Goal: Find specific page/section: Find specific page/section

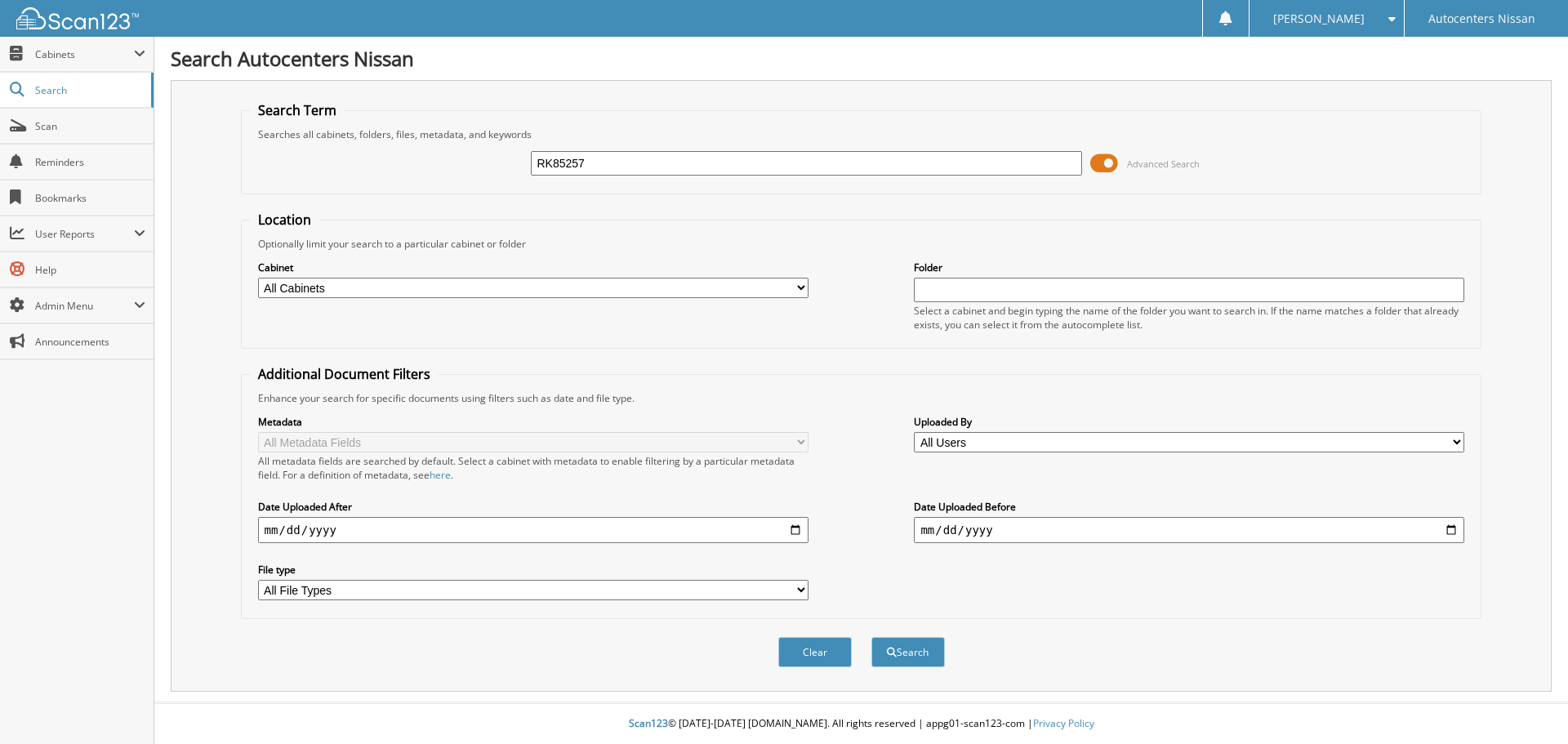
type input "RK85257"
click at [871, 637] on button "Search" at bounding box center [908, 651] width 74 height 30
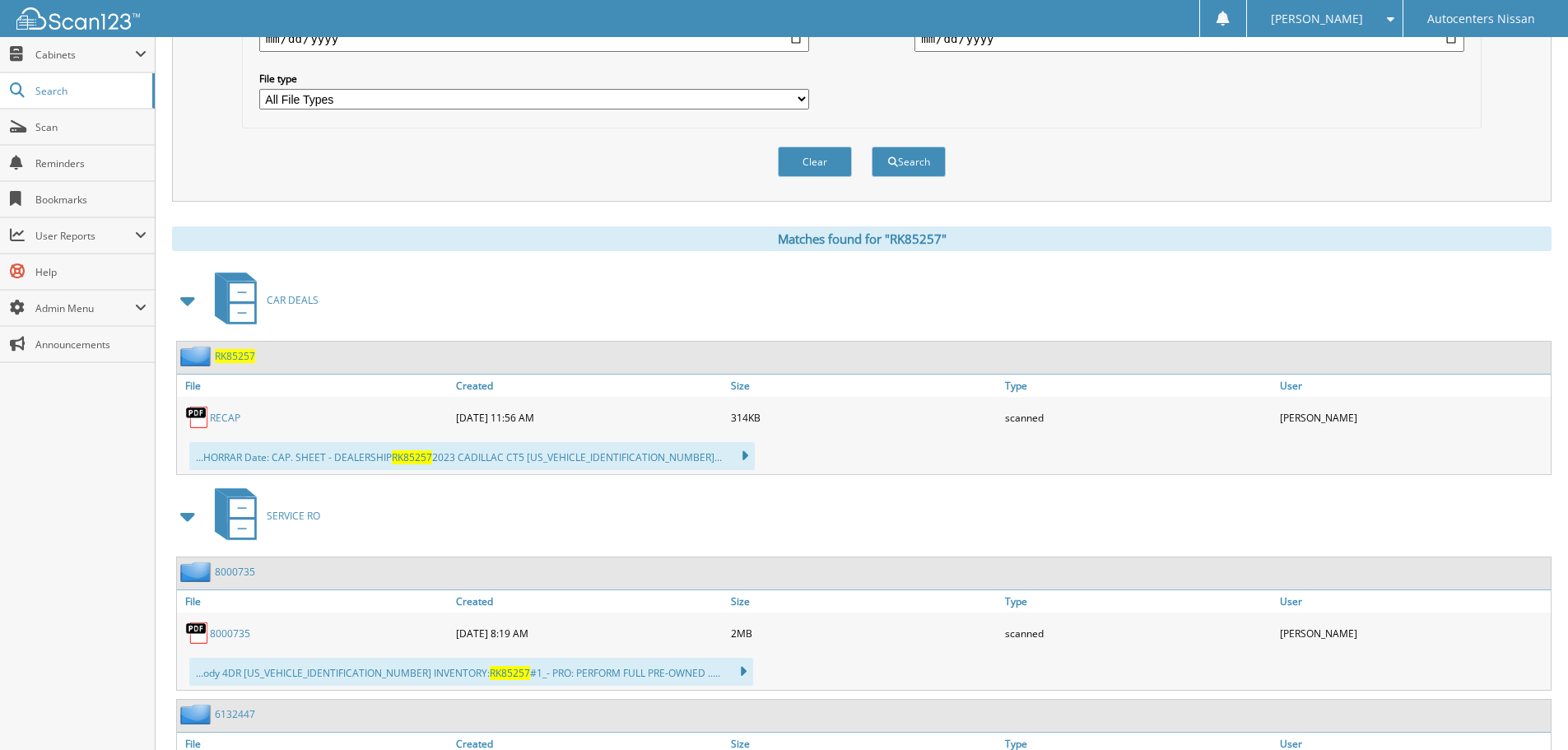
scroll to position [217, 0]
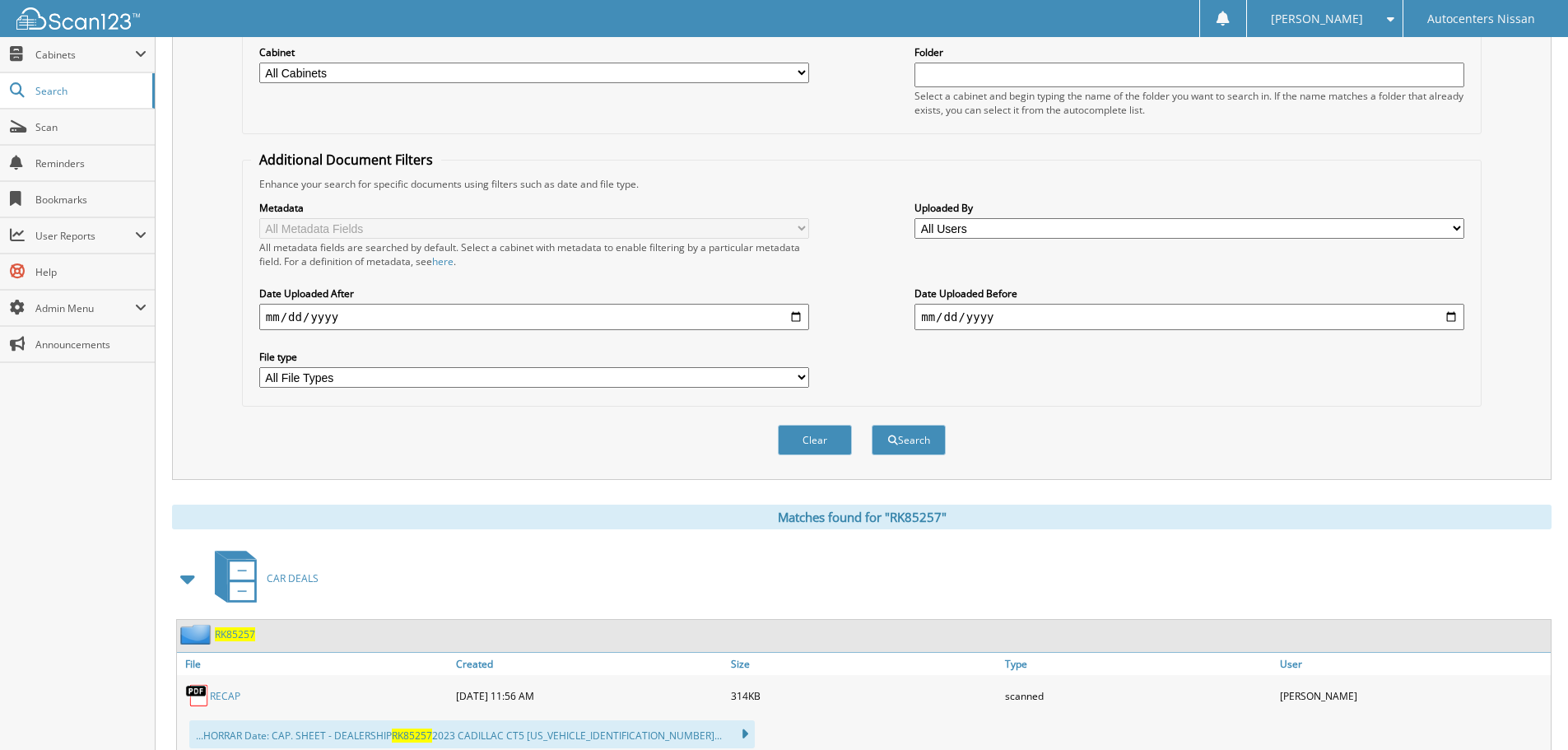
click at [226, 639] on span "RK85257" at bounding box center [235, 634] width 40 height 14
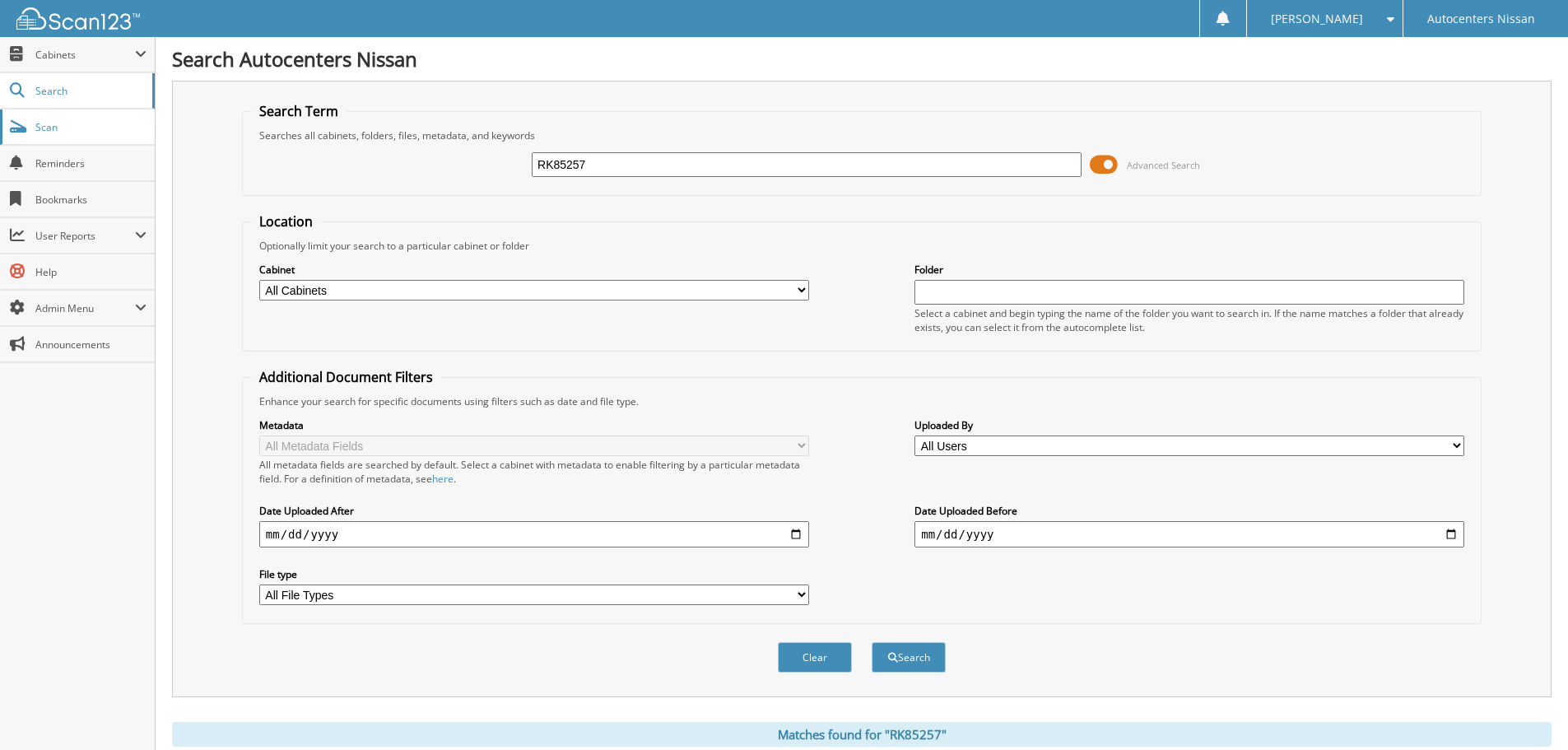
click at [47, 125] on span "Scan" at bounding box center [90, 127] width 111 height 14
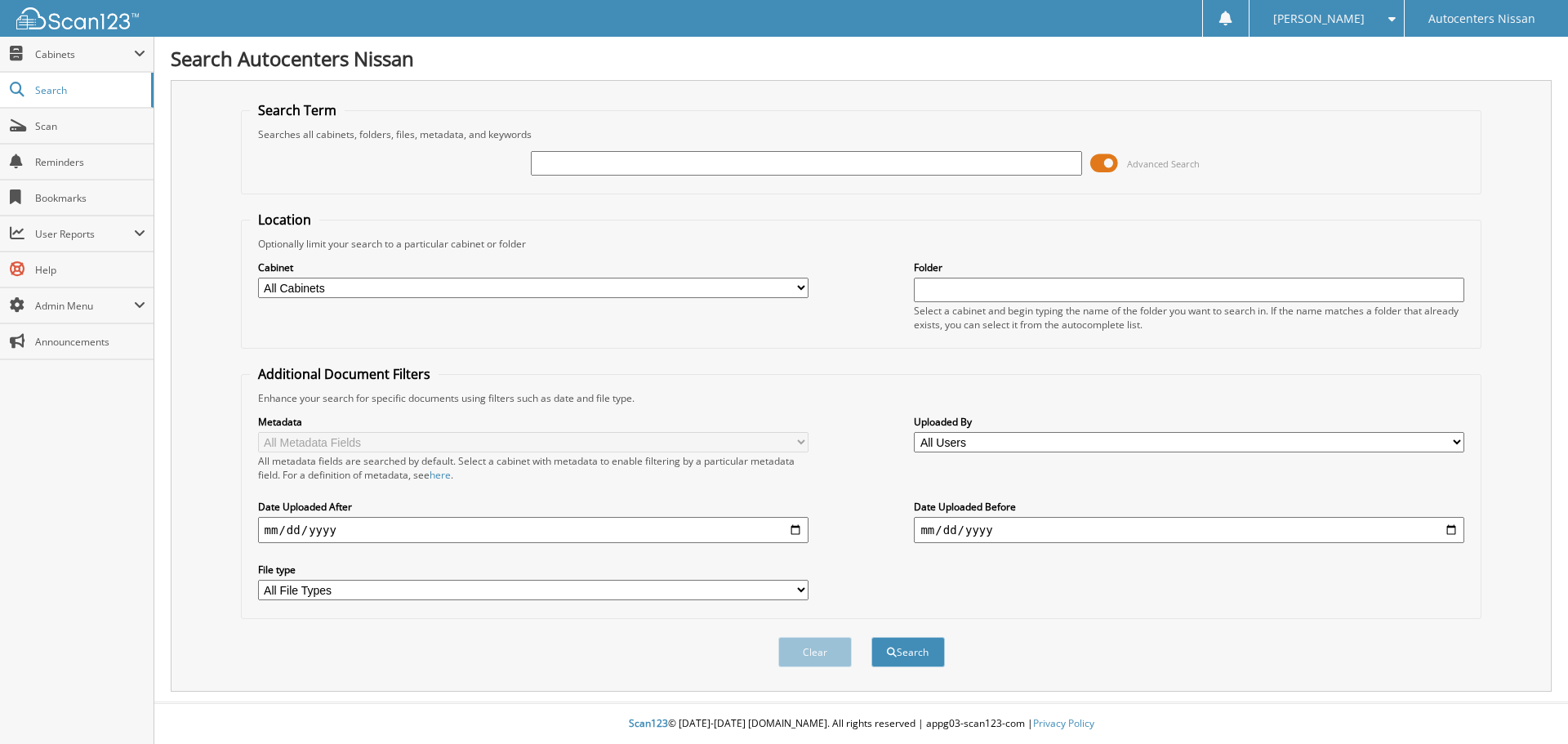
click at [576, 166] on input "text" at bounding box center [805, 163] width 550 height 24
type input "n02078"
click at [871, 637] on button "Search" at bounding box center [908, 651] width 74 height 30
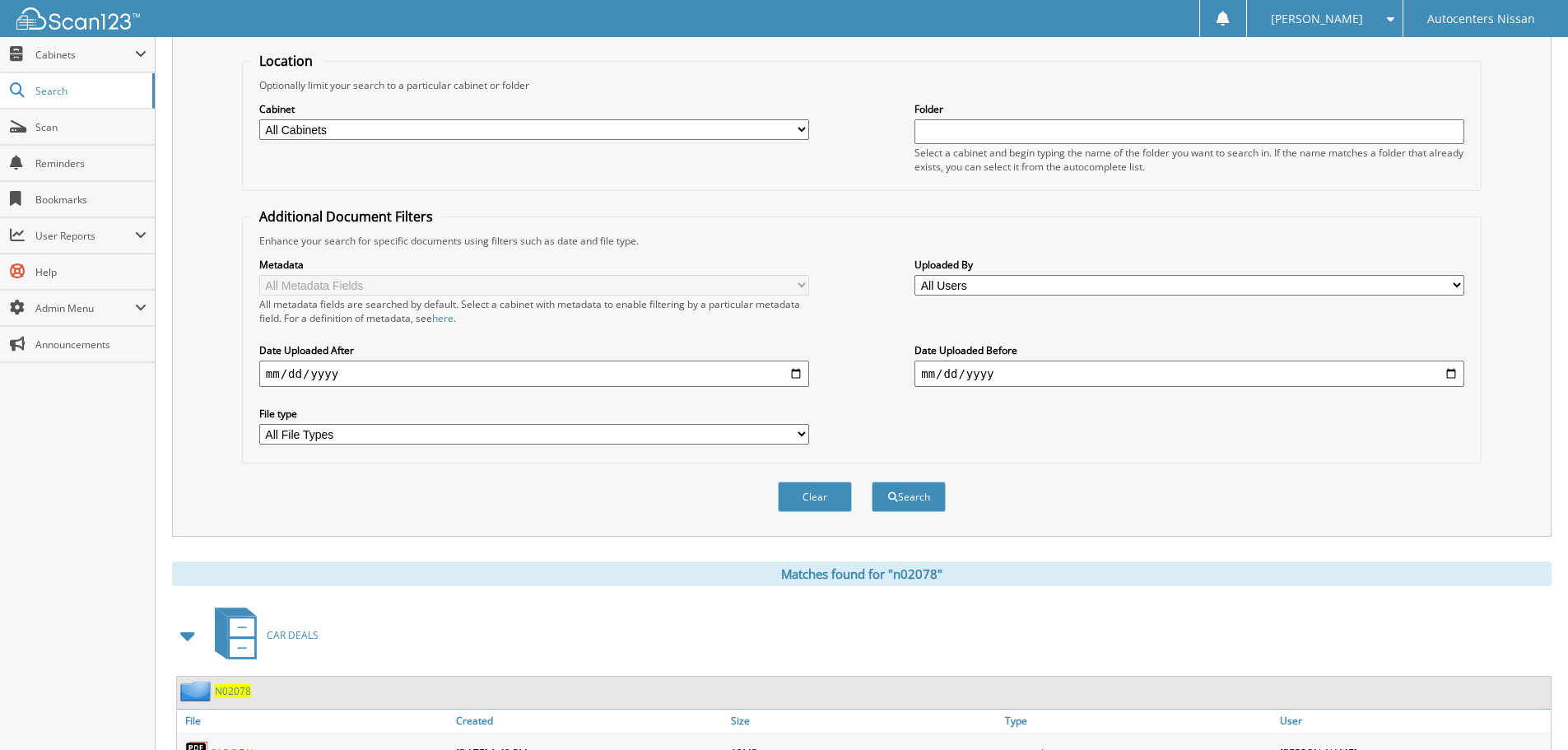
scroll to position [411, 0]
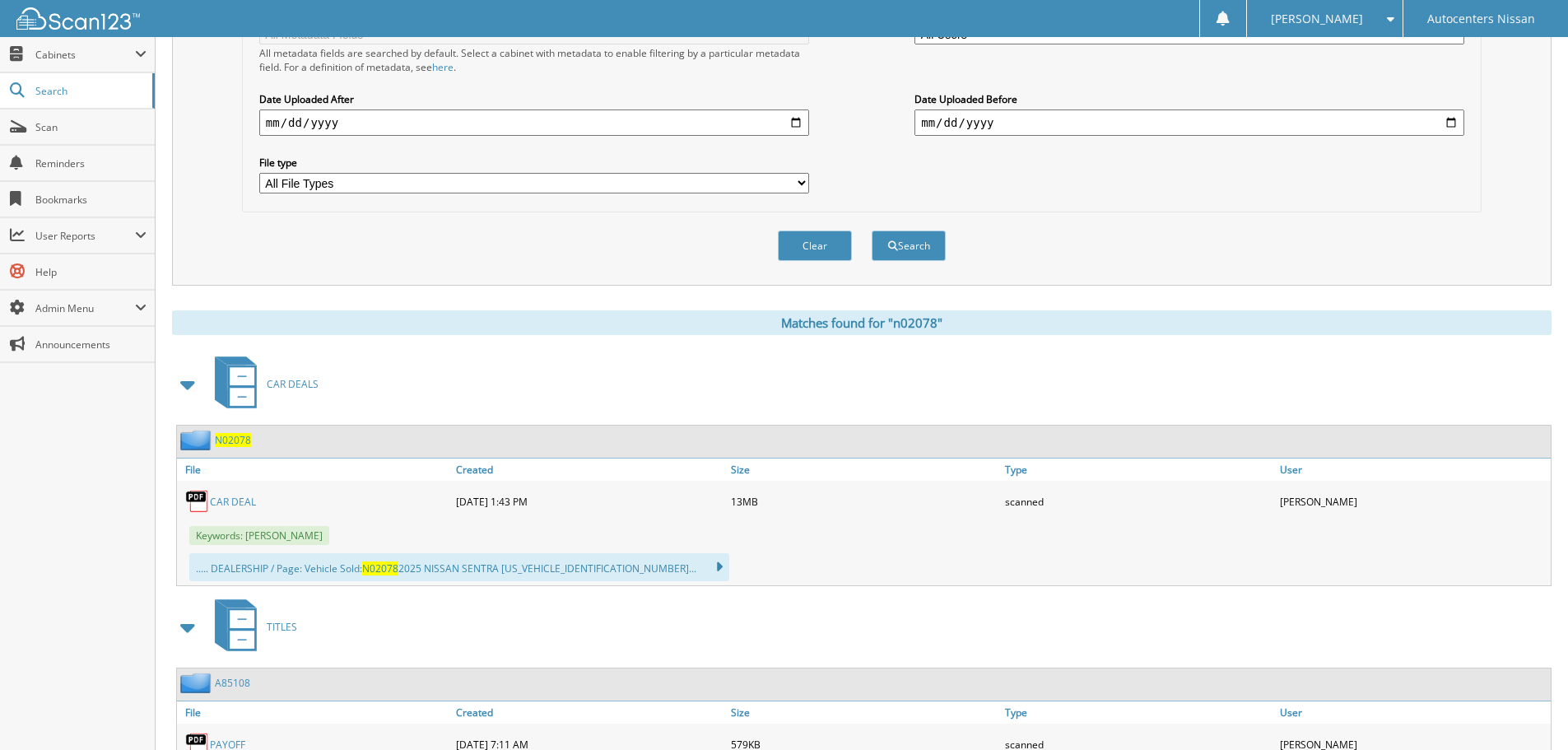
click at [228, 504] on link "CAR DEAL" at bounding box center [233, 502] width 46 height 14
